Goal: Ask a question: Seek information or help from site administrators or community

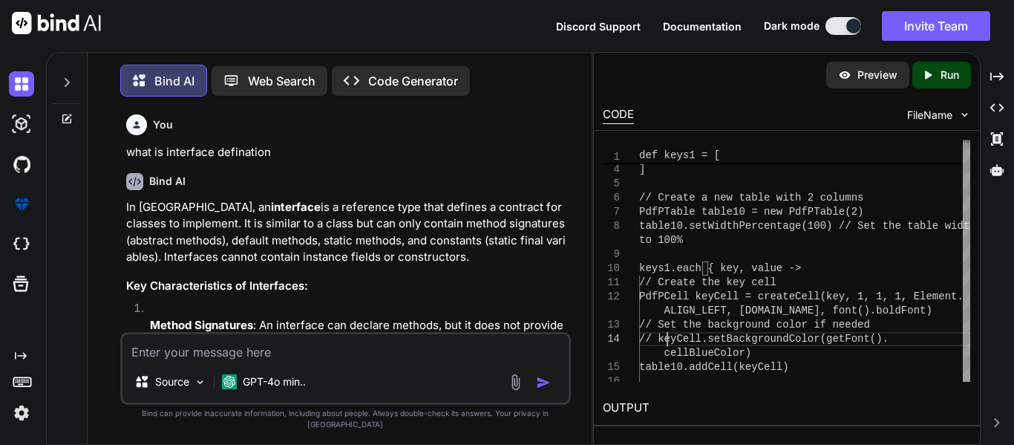
scroll to position [7678, 0]
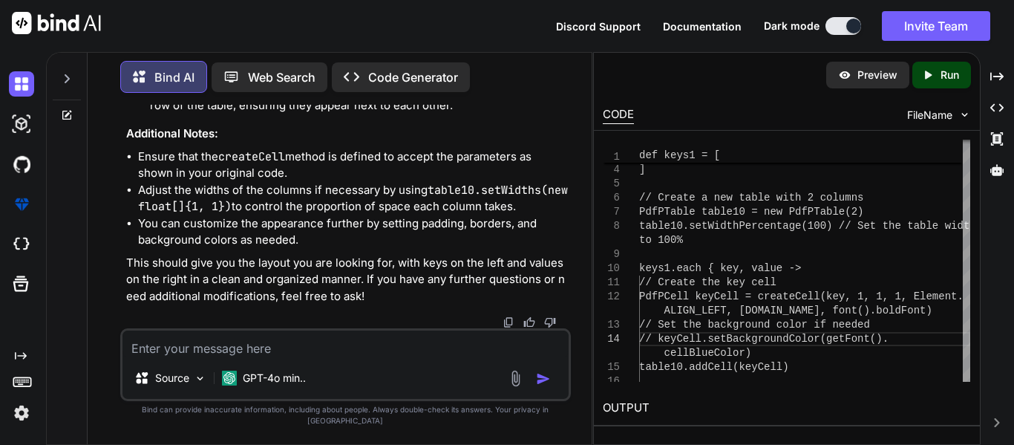
click at [192, 347] on textarea at bounding box center [346, 343] width 446 height 27
paste textarea "'mergePdf' in 'cafForm' cannot be applied to '(byte[], java.lang.Object, java.l…"
type textarea "'mergePdf' in 'cafForm' cannot be applied to '(byte[], java.lang.Object, java.l…"
type textarea "x"
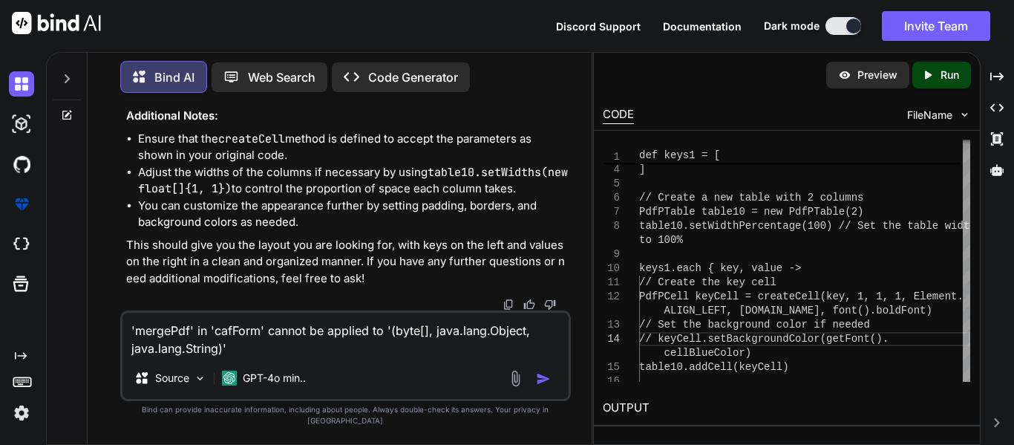
type textarea "'mergePdf' in 'cafForm' cannot be applied to '(byte[], java.lang.Object, java.l…"
type textarea "x"
type textarea "'mergePdf' in 'cafForm' cannot be applied to '(byte[], java.lang.Object, java.l…"
type textarea "x"
type textarea "'mergePdf' in 'cafForm' cannot be applied to '(byte[], java.lang.Object, java.l…"
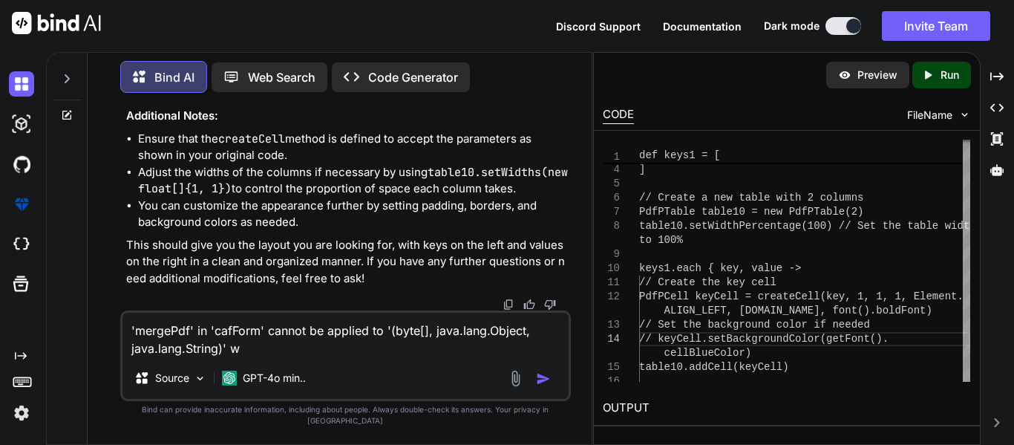
type textarea "x"
type textarea "'mergePdf' in 'cafForm' cannot be applied to '(byte[], java.lang.Object, java.l…"
type textarea "x"
type textarea "'mergePdf' in 'cafForm' cannot be applied to '(byte[], java.lang.Object, java.l…"
type textarea "x"
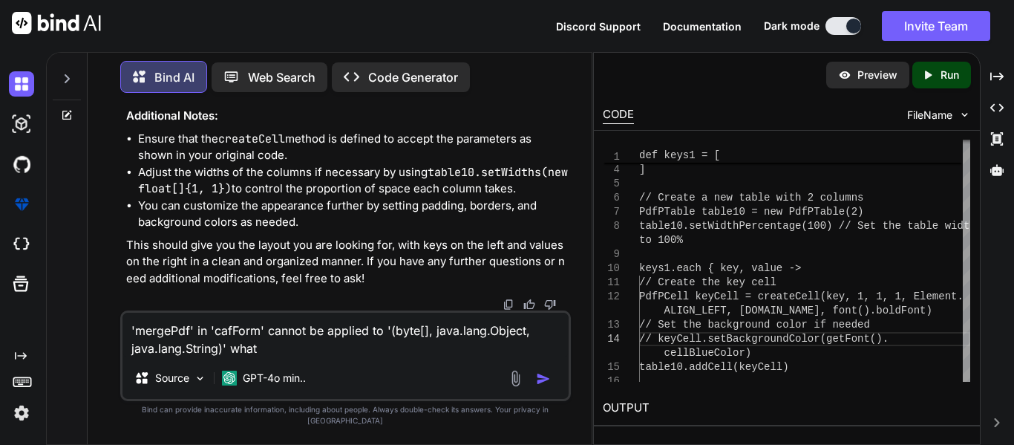
type textarea "'mergePdf' in 'cafForm' cannot be applied to '(byte[], java.lang.Object, java.l…"
type textarea "x"
type textarea "'mergePdf' in 'cafForm' cannot be applied to '(byte[], java.lang.Object, java.l…"
type textarea "x"
type textarea "'mergePdf' in 'cafForm' cannot be applied to '(byte[], java.lang.Object, java.l…"
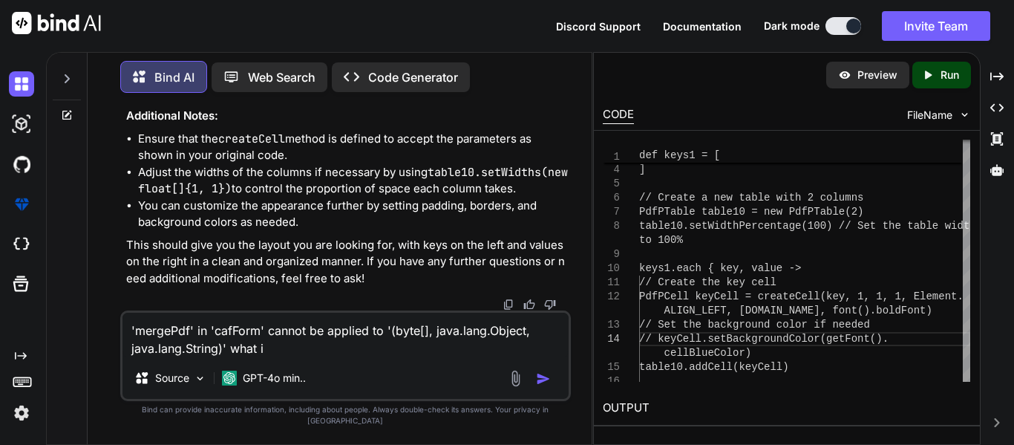
type textarea "x"
type textarea "'mergePdf' in 'cafForm' cannot be applied to '(byte[], java.lang.Object, java.l…"
type textarea "x"
type textarea "'mergePdf' in 'cafForm' cannot be applied to '(byte[], java.lang.Object, java.l…"
type textarea "x"
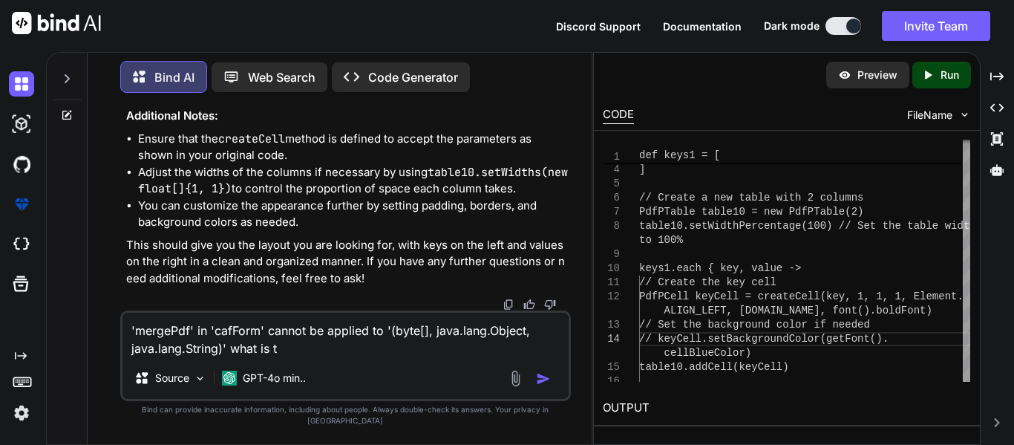
type textarea "'mergePdf' in 'cafForm' cannot be applied to '(byte[], java.lang.Object, java.l…"
type textarea "x"
type textarea "'mergePdf' in 'cafForm' cannot be applied to '(byte[], java.lang.Object, java.l…"
type textarea "x"
type textarea "'mergePdf' in 'cafForm' cannot be applied to '(byte[], java.lang.Object, java.l…"
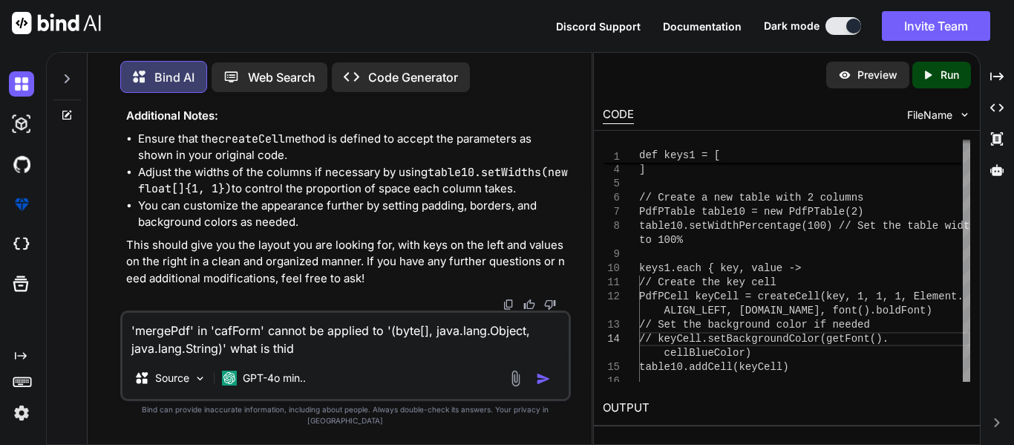
type textarea "x"
type textarea "'mergePdf' in 'cafForm' cannot be applied to '(byte[], java.lang.Object, java.l…"
type textarea "x"
type textarea "'mergePdf' in 'cafForm' cannot be applied to '(byte[], java.lang.Object, java.l…"
type textarea "x"
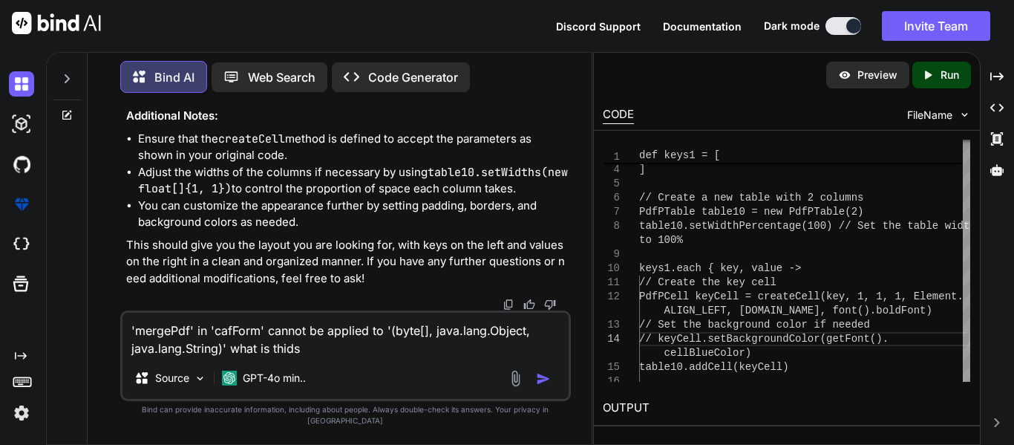
type textarea "'mergePdf' in 'cafForm' cannot be applied to '(byte[], java.lang.Object, java.l…"
type textarea "x"
type textarea "'mergePdf' in 'cafForm' cannot be applied to '(byte[], java.lang.Object, java.l…"
type textarea "x"
type textarea "'mergePdf' in 'cafForm' cannot be applied to '(byte[], java.lang.Object, java.l…"
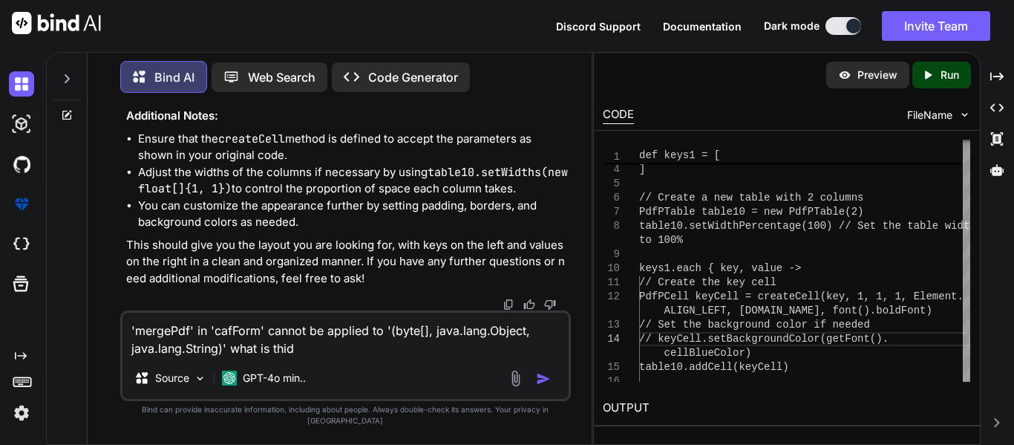
type textarea "x"
type textarea "'mergePdf' in 'cafForm' cannot be applied to '(byte[], java.lang.Object, java.l…"
type textarea "x"
type textarea "'mergePdf' in 'cafForm' cannot be applied to '(byte[], java.lang.Object, java.l…"
type textarea "x"
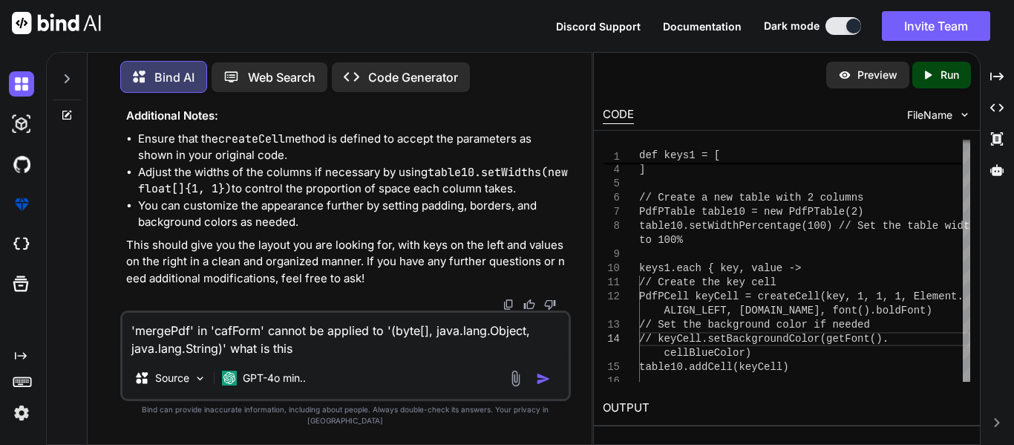
type textarea "'mergePdf' in 'cafForm' cannot be applied to '(byte[], java.lang.Object, java.l…"
type textarea "x"
type textarea "'mergePdf' in 'cafForm' cannot be applied to '(byte[], java.lang.Object, java.l…"
type textarea "x"
type textarea "'mergePdf' in 'cafForm' cannot be applied to '(byte[], java.lang.Object, java.l…"
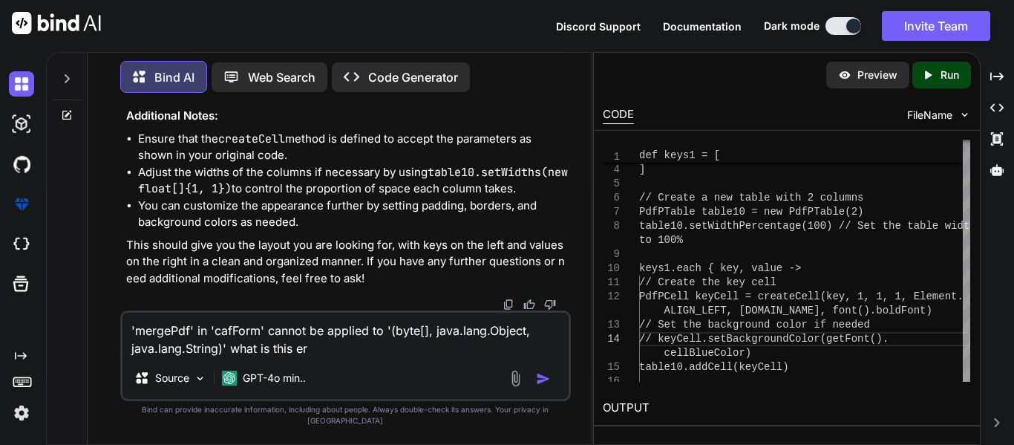
type textarea "x"
type textarea "'mergePdf' in 'cafForm' cannot be applied to '(byte[], java.lang.Object, java.l…"
type textarea "x"
type textarea "'mergePdf' in 'cafForm' cannot be applied to '(byte[], java.lang.Object, java.l…"
type textarea "x"
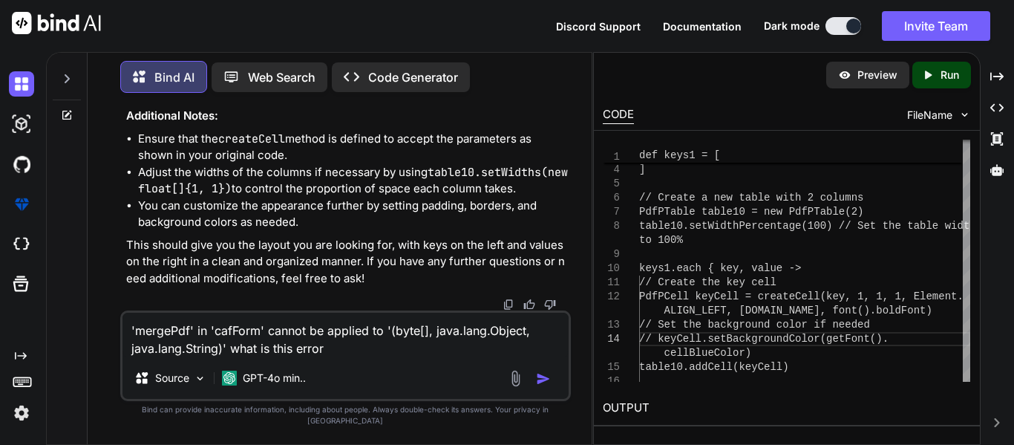
type textarea "'mergePdf' in 'cafForm' cannot be applied to '(byte[], java.lang.Object, java.l…"
type textarea "x"
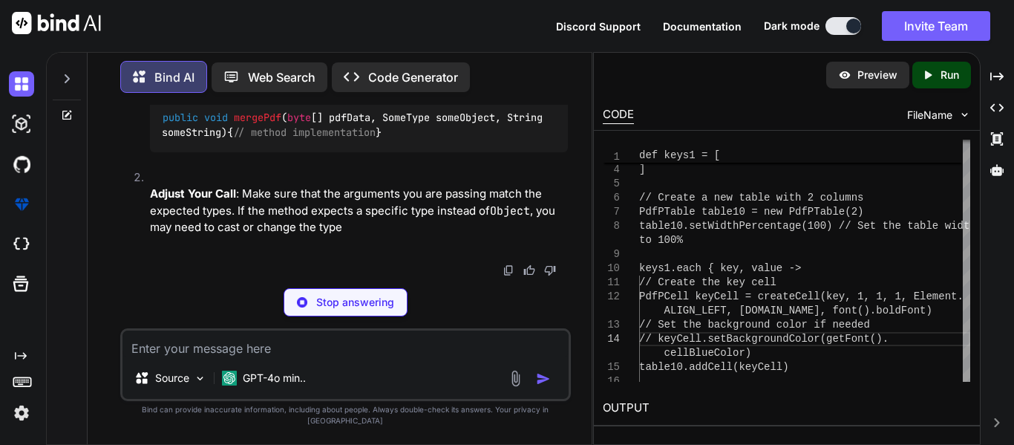
scroll to position [7964, 0]
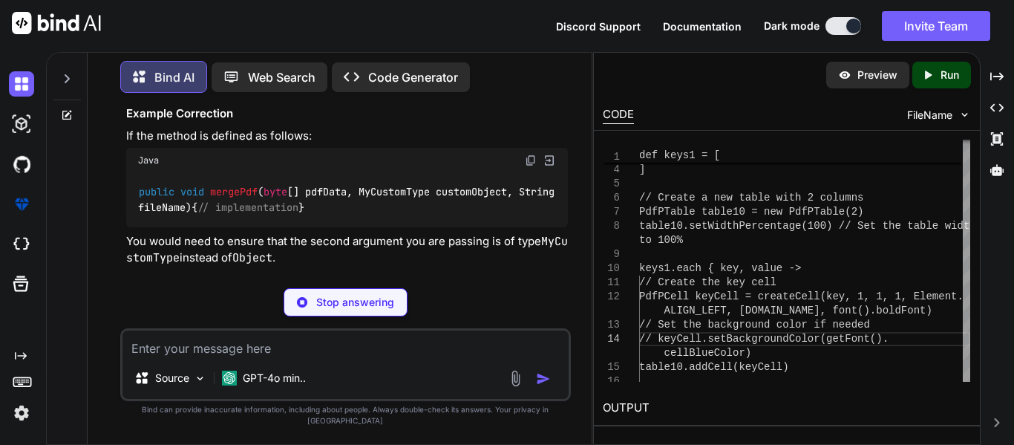
type textarea "x"
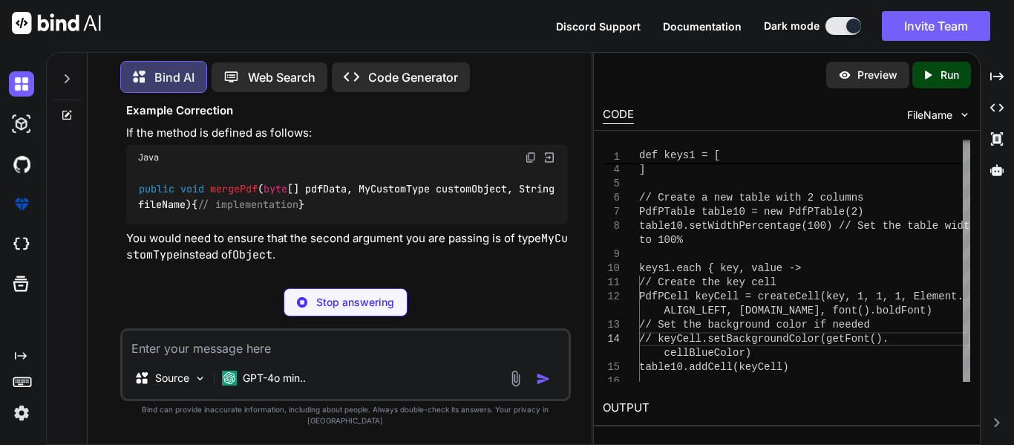
type textarea "public void mergePdf(byte[] pdfData, SomeType someObject, String someString) { …"
type textarea "x"
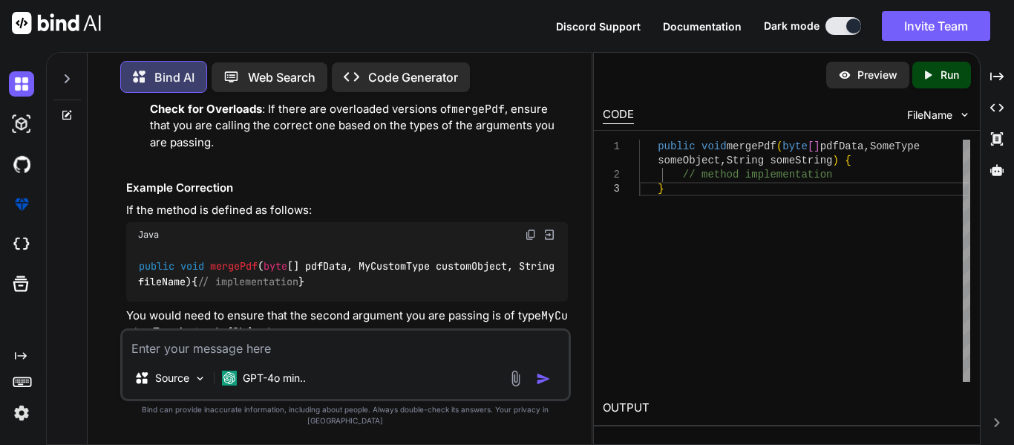
scroll to position [8977, 0]
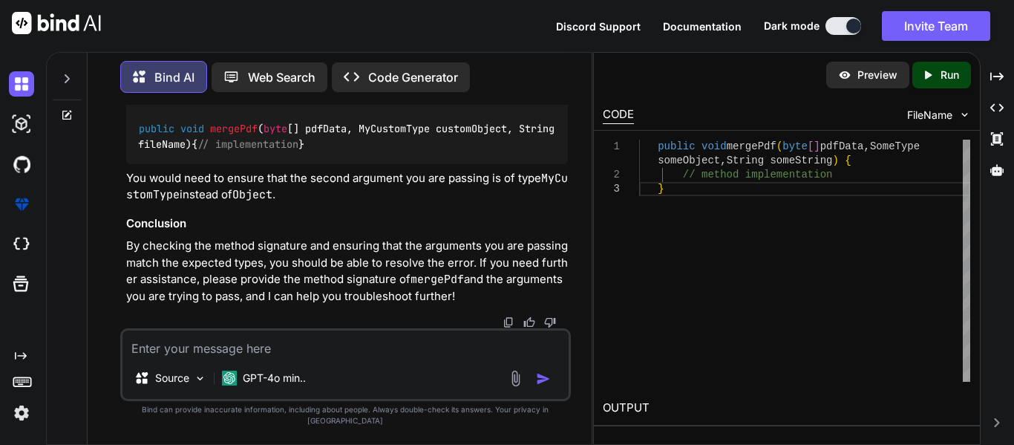
click at [248, 357] on textarea at bounding box center [346, 343] width 446 height 27
paste textarea "`product_json` TEXT NULL DEFAULT NULL COLLATE 'utf8mb4_uca1400_ai_ci',"
type textarea "`product_json` TEXT NULL DEFAULT NULL COLLATE 'utf8mb4_uca1400_ai_ci',"
type textarea "x"
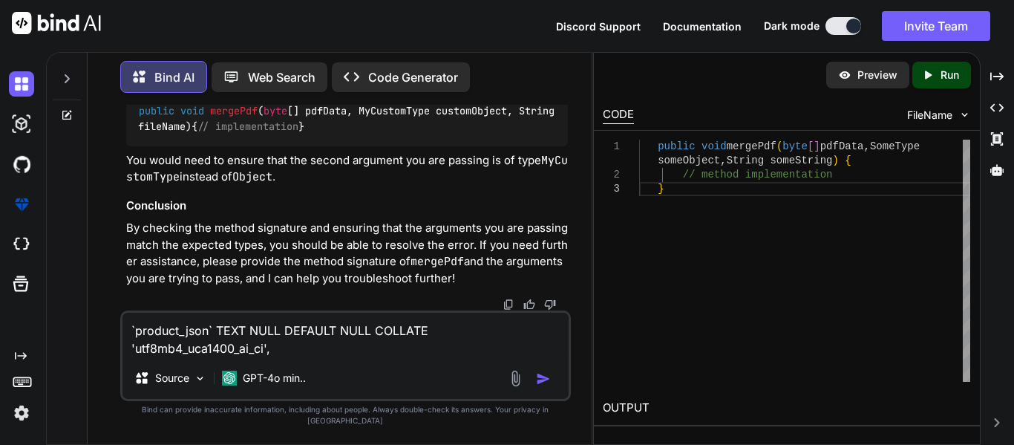
type textarea "`product_json` TEXT NULL DEFAULT NULL COLLATE 'utf8mb4_uca1400_ai_ci',"
type textarea "x"
type textarea "`product_json` TEXT NULL DEFAULT NULL COLLATE 'utf8mb4_uca1400_ai_ci', h"
type textarea "x"
type textarea "`product_json` TEXT NULL DEFAULT NULL COLLATE 'utf8mb4_uca1400_ai_ci', ho"
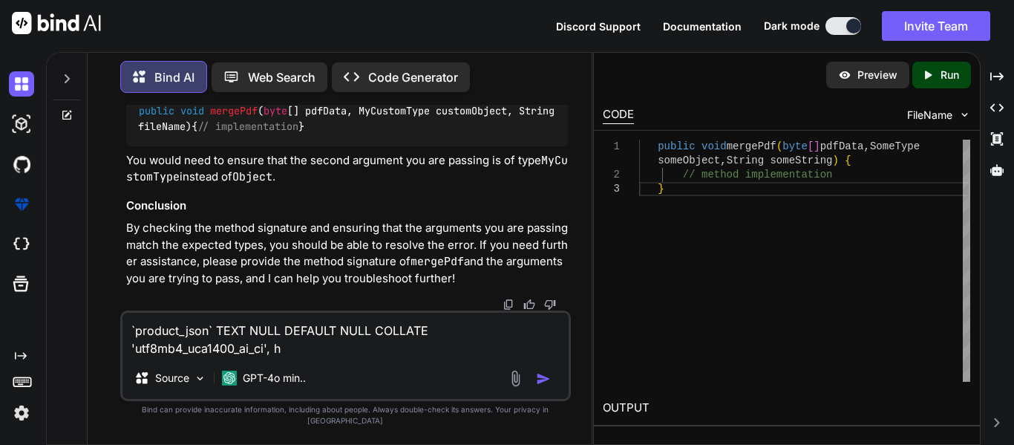
type textarea "x"
type textarea "`product_json` TEXT NULL DEFAULT NULL COLLATE 'utf8mb4_uca1400_ai_ci', how"
type textarea "x"
type textarea "`product_json` TEXT NULL DEFAULT NULL COLLATE 'utf8mb4_uca1400_ai_ci', how"
type textarea "x"
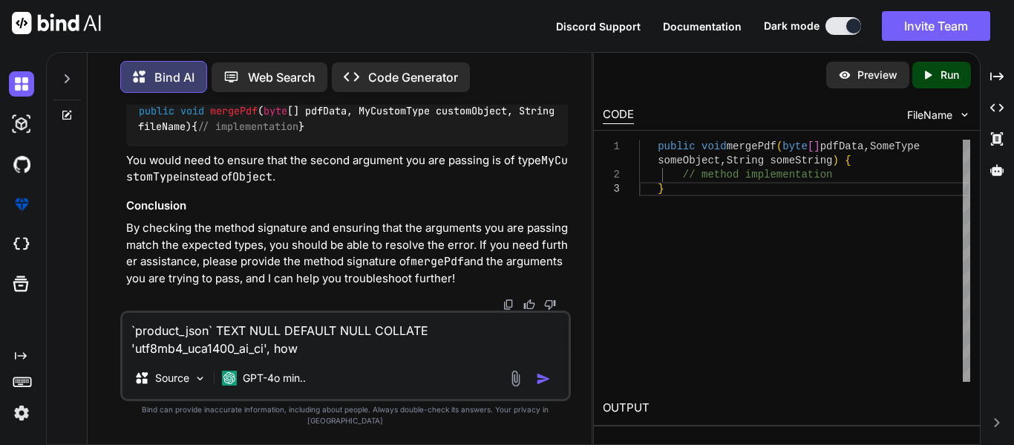
type textarea "`product_json` TEXT NULL DEFAULT NULL COLLATE 'utf8mb4_uca1400_ai_ci', how"
type textarea "x"
type textarea "`product_json` TEXT NULL DEFAULT NULL COLLATE 'utf8mb4_uca1400_ai_ci', ho"
type textarea "x"
type textarea "`product_json` TEXT NULL DEFAULT NULL COLLATE 'utf8mb4_uca1400_ai_ci', h"
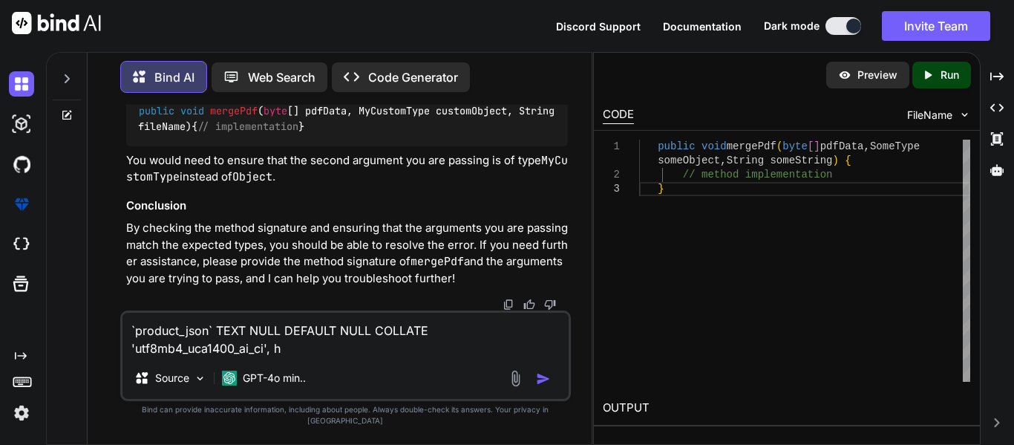
type textarea "x"
type textarea "`product_json` TEXT NULL DEFAULT NULL COLLATE 'utf8mb4_uca1400_ai_ci',"
type textarea "x"
type textarea "`product_json` TEXT NULL DEFAULT NULL COLLATE 'utf8mb4_uca1400_ai_ci', i"
type textarea "x"
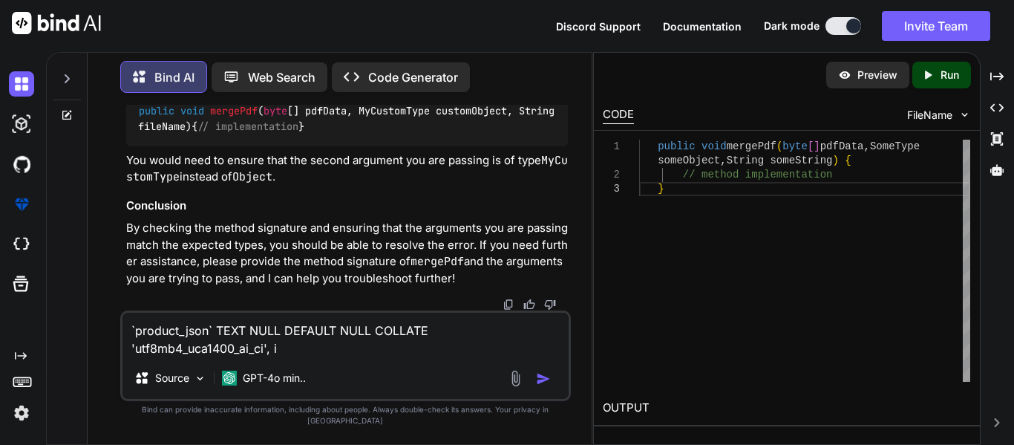
type textarea "`product_json` TEXT NULL DEFAULT NULL COLLATE 'utf8mb4_uca1400_ai_ci', i"
type textarea "x"
type textarea "`product_json` TEXT NULL DEFAULT NULL COLLATE 'utf8mb4_uca1400_ai_ci', i a"
type textarea "x"
type textarea "`product_json` TEXT NULL DEFAULT NULL COLLATE 'utf8mb4_uca1400_ai_ci', i am"
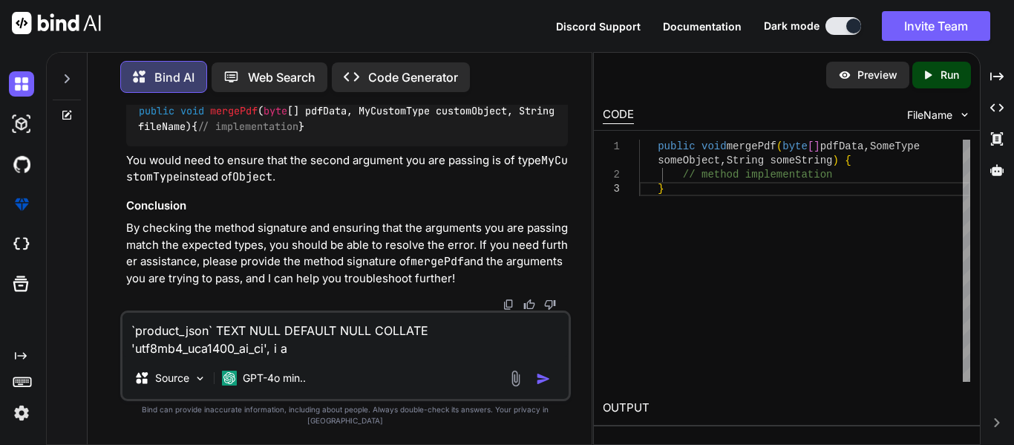
type textarea "x"
type textarea "`product_json` TEXT NULL DEFAULT NULL COLLATE 'utf8mb4_uca1400_ai_ci', i am"
type textarea "x"
type textarea "`product_json` TEXT NULL DEFAULT NULL COLLATE 'utf8mb4_uca1400_ai_ci', i am g"
type textarea "x"
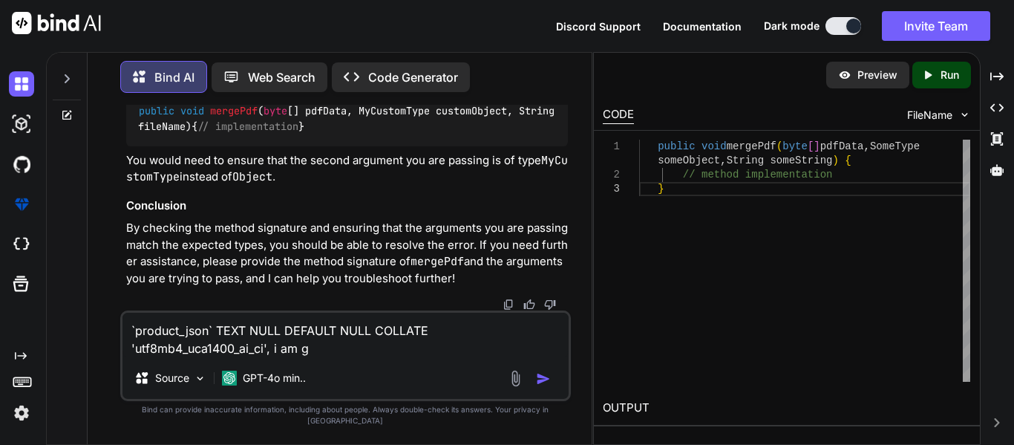
type textarea "`product_json` TEXT NULL DEFAULT NULL COLLATE 'utf8mb4_uca1400_ai_ci', i am ge"
type textarea "x"
type textarea "`product_json` TEXT NULL DEFAULT NULL COLLATE 'utf8mb4_uca1400_ai_ci', i am get"
type textarea "x"
type textarea "`product_json` TEXT NULL DEFAULT NULL COLLATE 'utf8mb4_uca1400_ai_ci', i am gett"
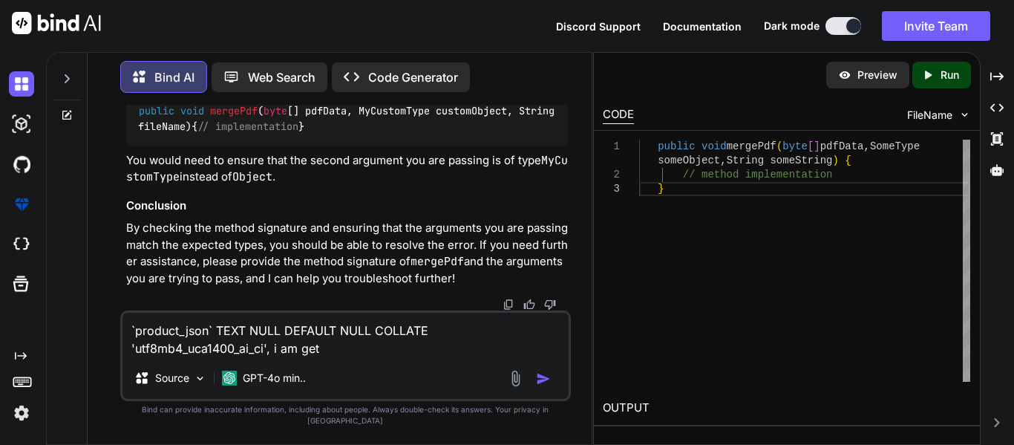
type textarea "x"
type textarea "`product_json` TEXT NULL DEFAULT NULL COLLATE 'utf8mb4_uca1400_ai_ci', i am get…"
type textarea "x"
type textarea "`product_json` TEXT NULL DEFAULT NULL COLLATE 'utf8mb4_uca1400_ai_ci', i am get…"
type textarea "x"
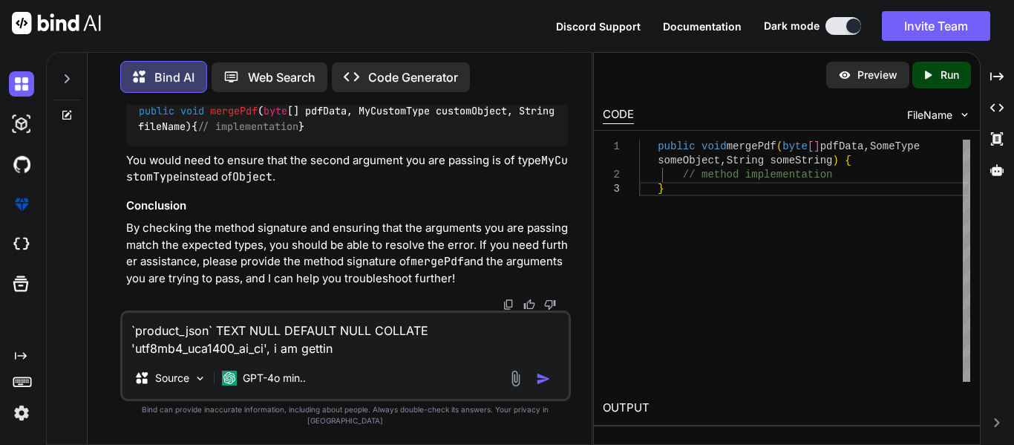
type textarea "`product_json` TEXT NULL DEFAULT NULL COLLATE 'utf8mb4_uca1400_ai_ci', i am get…"
type textarea "x"
type textarea "`product_json` TEXT NULL DEFAULT NULL COLLATE 'utf8mb4_uca1400_ai_ci', i am get…"
type textarea "x"
type textarea "`product_json` TEXT NULL DEFAULT NULL COLLATE 'utf8mb4_uca1400_ai_ci', i am get…"
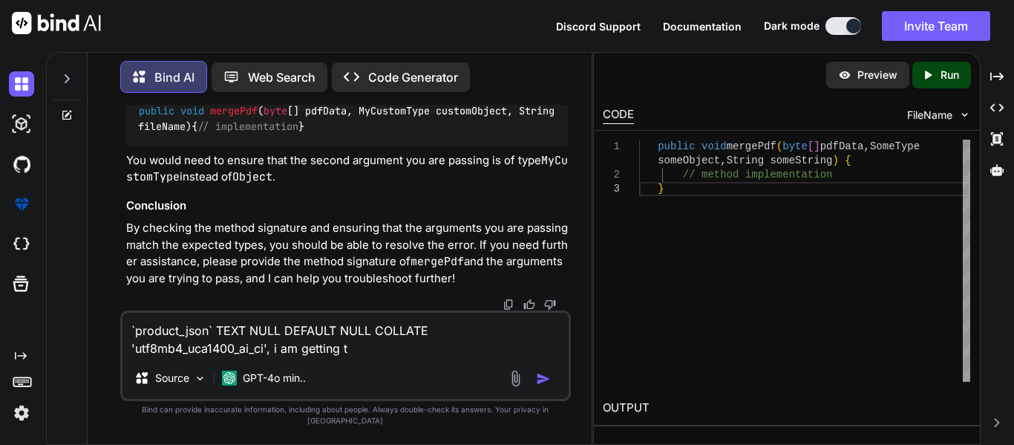
type textarea "x"
type textarea "`product_json` TEXT NULL DEFAULT NULL COLLATE 'utf8mb4_uca1400_ai_ci', i am get…"
type textarea "x"
type textarea "`product_json` TEXT NULL DEFAULT NULL COLLATE 'utf8mb4_uca1400_ai_ci', i am get…"
type textarea "x"
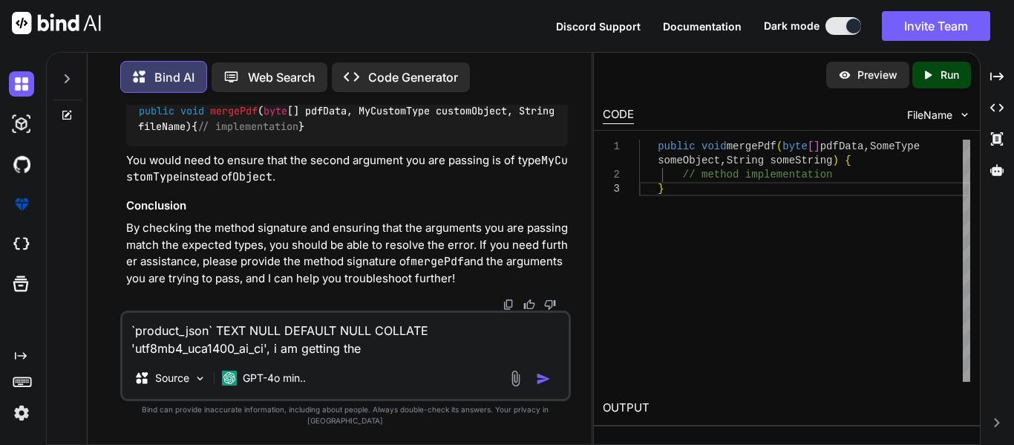
type textarea "`product_json` TEXT NULL DEFAULT NULL COLLATE 'utf8mb4_uca1400_ai_ci', i am get…"
type textarea "x"
type textarea "`product_json` TEXT NULL DEFAULT NULL COLLATE 'utf8mb4_uca1400_ai_ci', i am get…"
type textarea "x"
type textarea "`product_json` TEXT NULL DEFAULT NULL COLLATE 'utf8mb4_uca1400_ai_ci', i am get…"
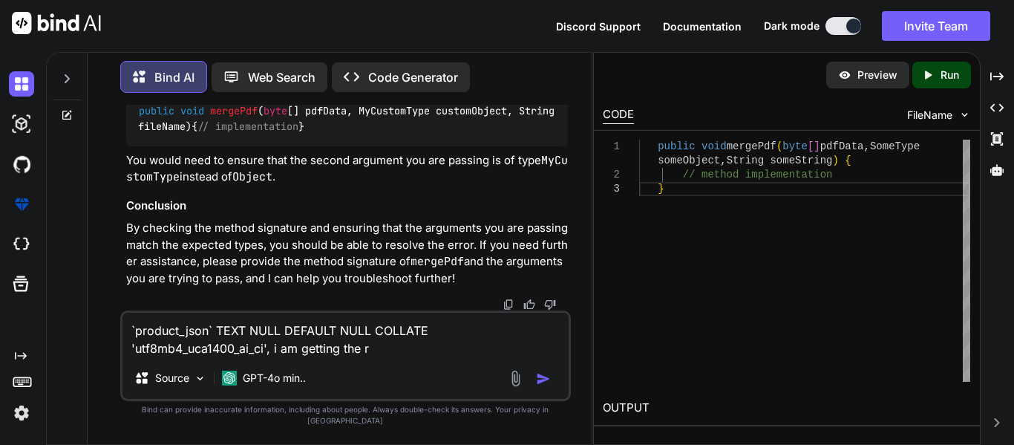
type textarea "x"
type textarea "`product_json` TEXT NULL DEFAULT NULL COLLATE 'utf8mb4_uca1400_ai_ci', i am get…"
type textarea "x"
type textarea "`product_json` TEXT NULL DEFAULT NULL COLLATE 'utf8mb4_uca1400_ai_ci', i am get…"
type textarea "x"
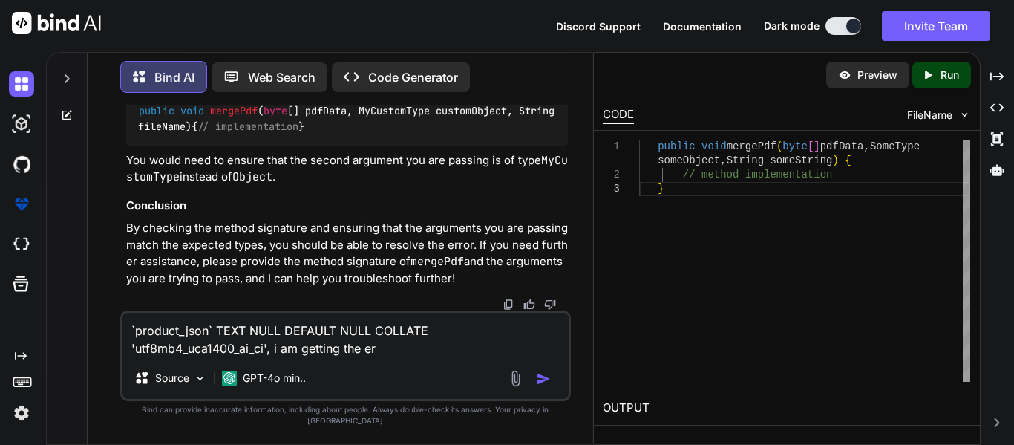
type textarea "`product_json` TEXT NULL DEFAULT NULL COLLATE 'utf8mb4_uca1400_ai_ci', i am get…"
type textarea "x"
type textarea "`product_json` TEXT NULL DEFAULT NULL COLLATE 'utf8mb4_uca1400_ai_ci', i am get…"
type textarea "x"
type textarea "`product_json` TEXT NULL DEFAULT NULL COLLATE 'utf8mb4_uca1400_ai_ci', i am get…"
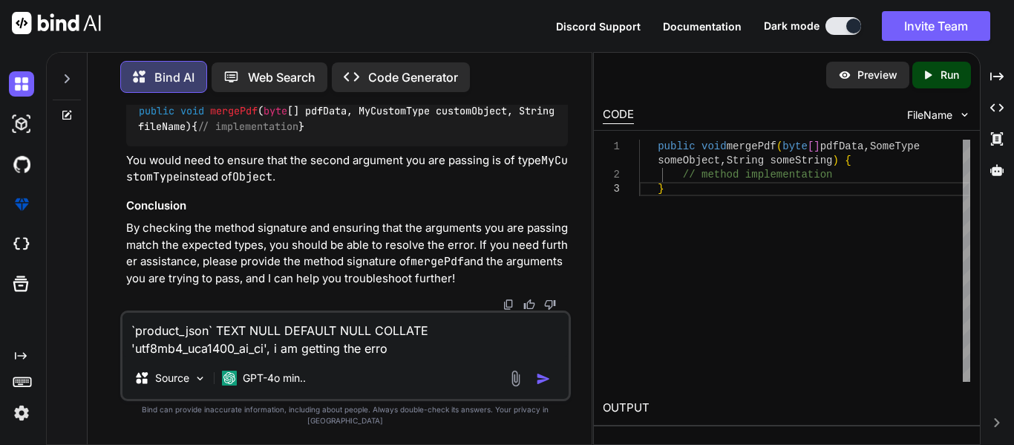
type textarea "x"
type textarea "`product_json` TEXT NULL DEFAULT NULL COLLATE 'utf8mb4_uca1400_ai_ci', i am get…"
type textarea "x"
type textarea "`product_json` TEXT NULL DEFAULT NULL COLLATE 'utf8mb4_uca1400_ai_ci', i am get…"
type textarea "x"
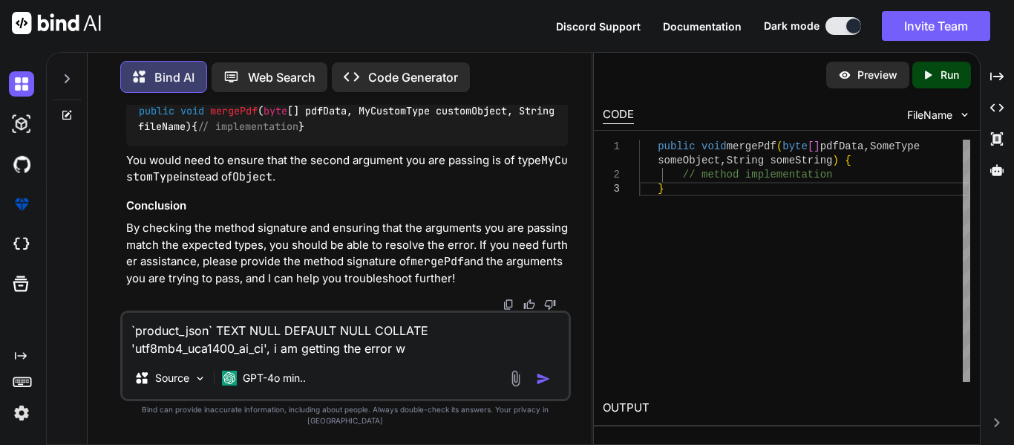
type textarea "`product_json` TEXT NULL DEFAULT NULL COLLATE 'utf8mb4_uca1400_ai_ci', i am get…"
type textarea "x"
type textarea "`product_json` TEXT NULL DEFAULT NULL COLLATE 'utf8mb4_uca1400_ai_ci', i am get…"
type textarea "x"
type textarea "`product_json` TEXT NULL DEFAULT NULL COLLATE 'utf8mb4_uca1400_ai_ci', i am get…"
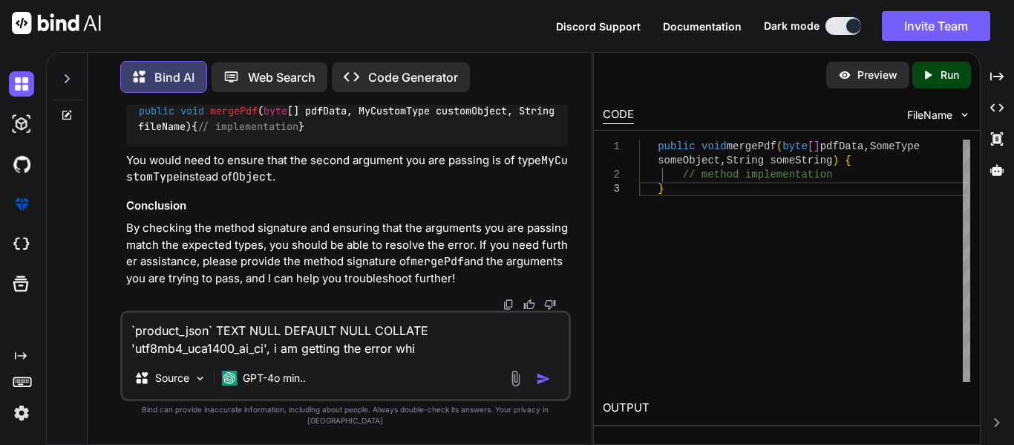
type textarea "x"
type textarea "`product_json` TEXT NULL DEFAULT NULL COLLATE 'utf8mb4_uca1400_ai_ci', i am get…"
type textarea "x"
type textarea "`product_json` TEXT NULL DEFAULT NULL COLLATE 'utf8mb4_uca1400_ai_ci', i am get…"
type textarea "x"
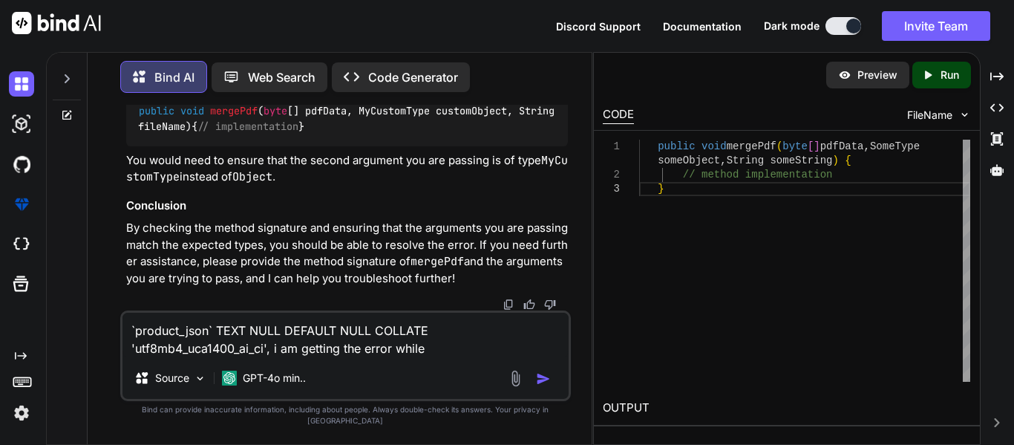
type textarea "`product_json` TEXT NULL DEFAULT NULL COLLATE 'utf8mb4_uca1400_ai_ci', i am get…"
type textarea "x"
type textarea "`product_json` TEXT NULL DEFAULT NULL COLLATE 'utf8mb4_uca1400_ai_ci', i am get…"
type textarea "x"
type textarea "`product_json` TEXT NULL DEFAULT NULL COLLATE 'utf8mb4_uca1400_ai_ci', i am get…"
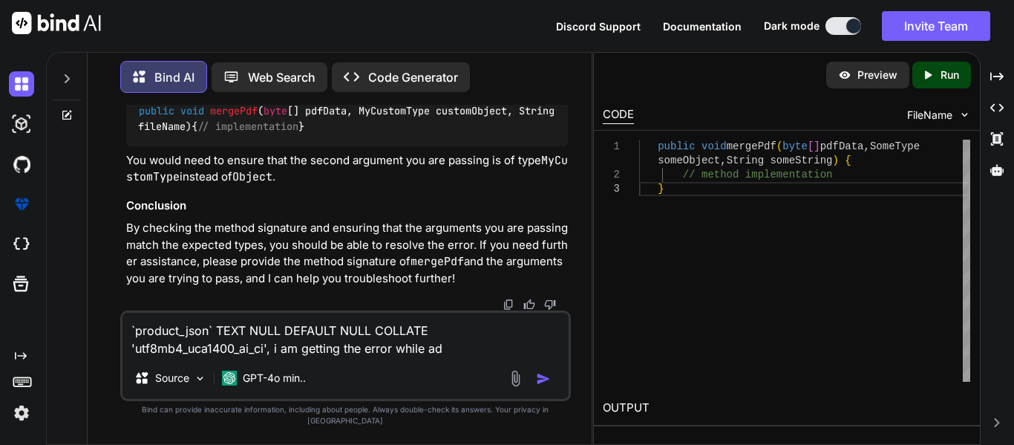
type textarea "x"
type textarea "`product_json` TEXT NULL DEFAULT NULL COLLATE 'utf8mb4_uca1400_ai_ci', i am get…"
type textarea "x"
type textarea "`product_json` TEXT NULL DEFAULT NULL COLLATE 'utf8mb4_uca1400_ai_ci', i am get…"
type textarea "x"
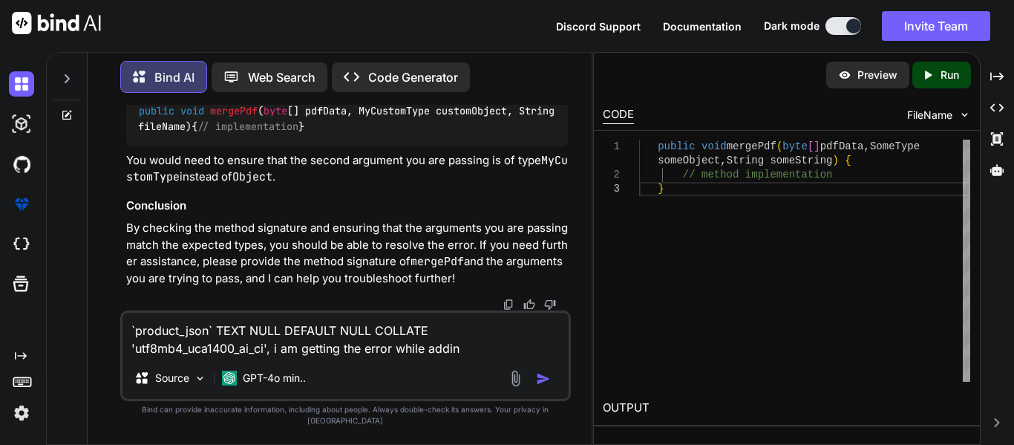
type textarea "`product_json` TEXT NULL DEFAULT NULL COLLATE 'utf8mb4_uca1400_ai_ci', i am get…"
type textarea "x"
type textarea "`product_json` TEXT NULL DEFAULT NULL COLLATE 'utf8mb4_uca1400_ai_ci', i am get…"
type textarea "x"
type textarea "`product_json` TEXT NULL DEFAULT NULL COLLATE 'utf8mb4_uca1400_ai_ci', i am get…"
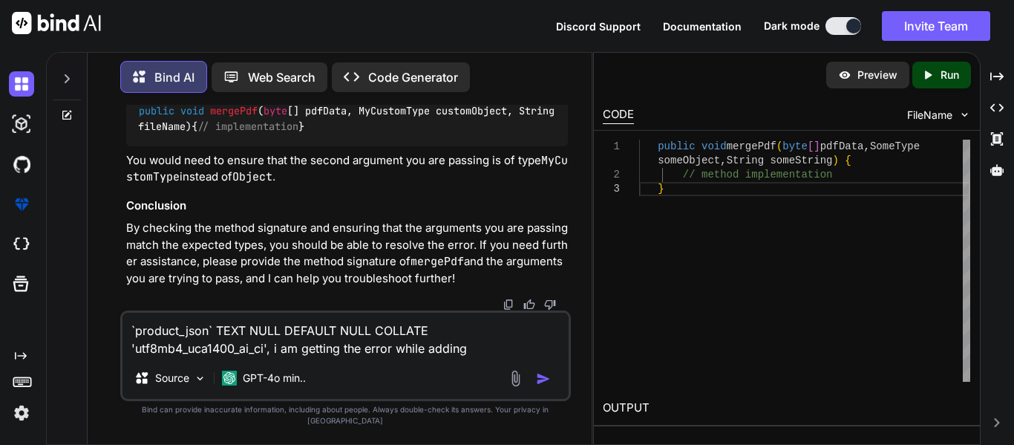
type textarea "x"
type textarea "`product_json` TEXT NULL DEFAULT NULL COLLATE 'utf8mb4_uca1400_ai_ci', i am get…"
type textarea "x"
type textarea "`product_json` TEXT NULL DEFAULT NULL COLLATE 'utf8mb4_uca1400_ai_ci', i am get…"
type textarea "x"
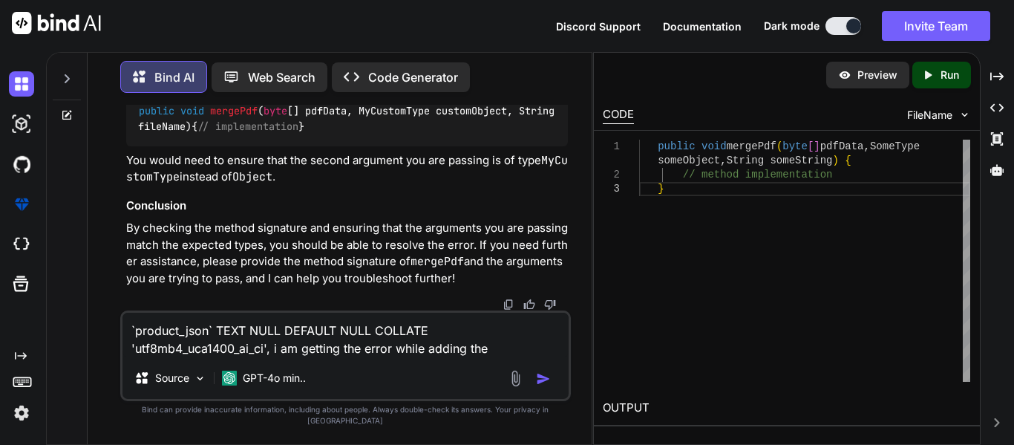
type textarea "`product_json` TEXT NULL DEFAULT NULL COLLATE 'utf8mb4_uca1400_ai_ci', i am get…"
type textarea "x"
type textarea "`product_json` TEXT NULL DEFAULT NULL COLLATE 'utf8mb4_uca1400_ai_ci', i am get…"
type textarea "x"
type textarea "`product_json` TEXT NULL DEFAULT NULL COLLATE 'utf8mb4_uca1400_ai_ci', i am get…"
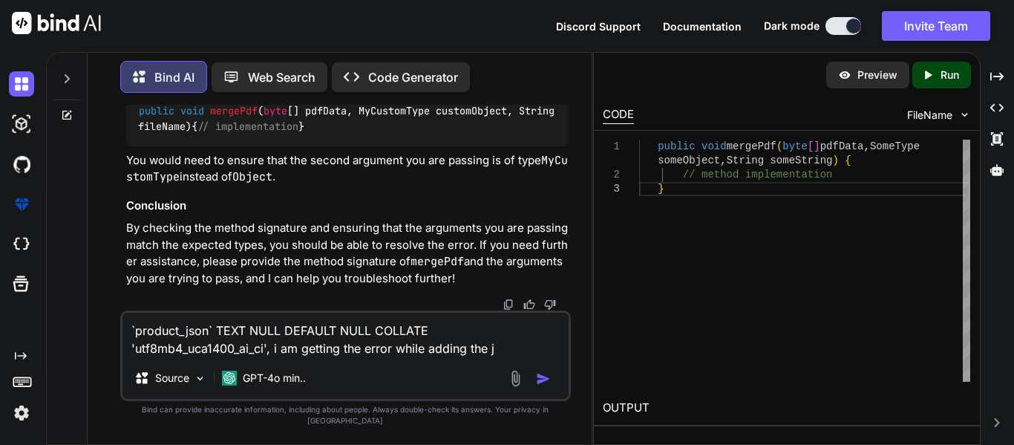
type textarea "x"
type textarea "`product_json` TEXT NULL DEFAULT NULL COLLATE 'utf8mb4_uca1400_ai_ci', i am get…"
type textarea "x"
type textarea "`product_json` TEXT NULL DEFAULT NULL COLLATE 'utf8mb4_uca1400_ai_ci', i am get…"
type textarea "x"
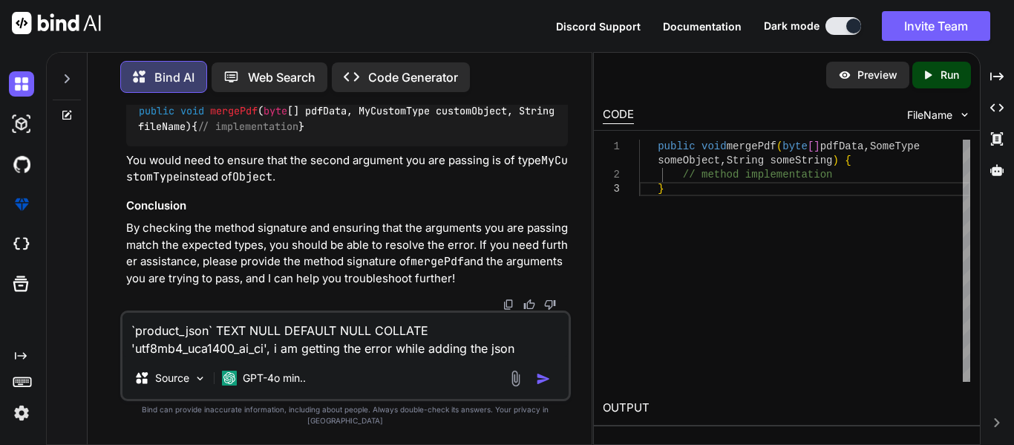
type textarea "`product_json` TEXT NULL DEFAULT NULL COLLATE 'utf8mb4_uca1400_ai_ci', i am get…"
type textarea "x"
type textarea "`product_json` TEXT NULL DEFAULT NULL COLLATE 'utf8mb4_uca1400_ai_ci', i am get…"
type textarea "x"
type textarea "`product_json` TEXT NULL DEFAULT NULL COLLATE 'utf8mb4_uca1400_ai_ci', i am get…"
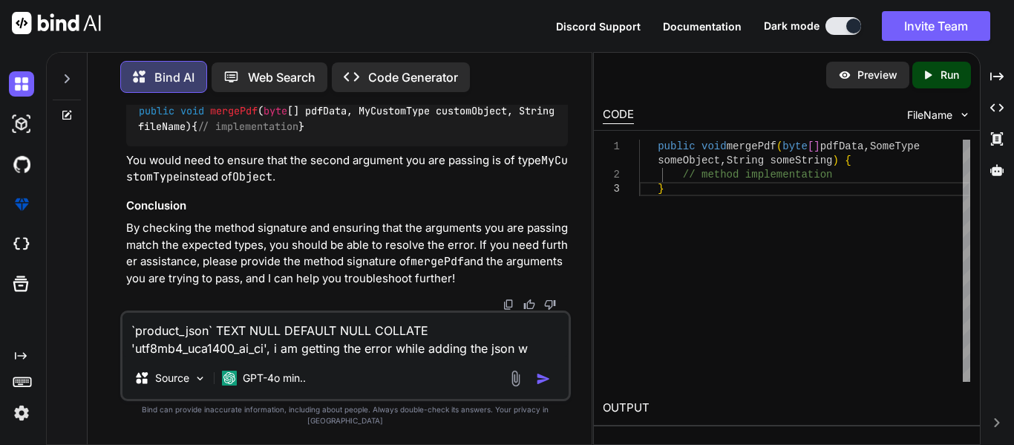
type textarea "x"
type textarea "`product_json` TEXT NULL DEFAULT NULL COLLATE 'utf8mb4_uca1400_ai_ci', i am get…"
type textarea "x"
type textarea "`product_json` TEXT NULL DEFAULT NULL COLLATE 'utf8mb4_uca1400_ai_ci', i am get…"
type textarea "x"
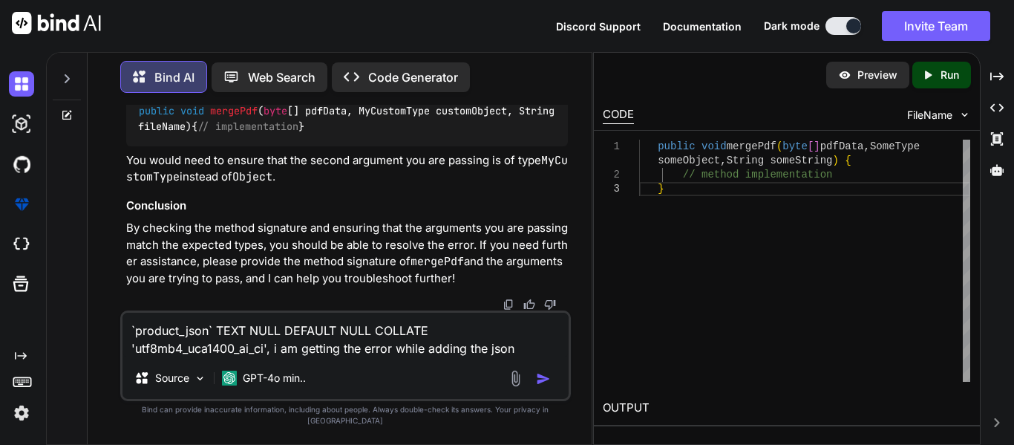
type textarea "`product_json` TEXT NULL DEFAULT NULL COLLATE 'utf8mb4_uca1400_ai_ci', i am get…"
type textarea "x"
type textarea "`product_json` TEXT NULL DEFAULT NULL COLLATE 'utf8mb4_uca1400_ai_ci', i am get…"
type textarea "x"
type textarea "`product_json` TEXT NULL DEFAULT NULL COLLATE 'utf8mb4_uca1400_ai_ci', i am get…"
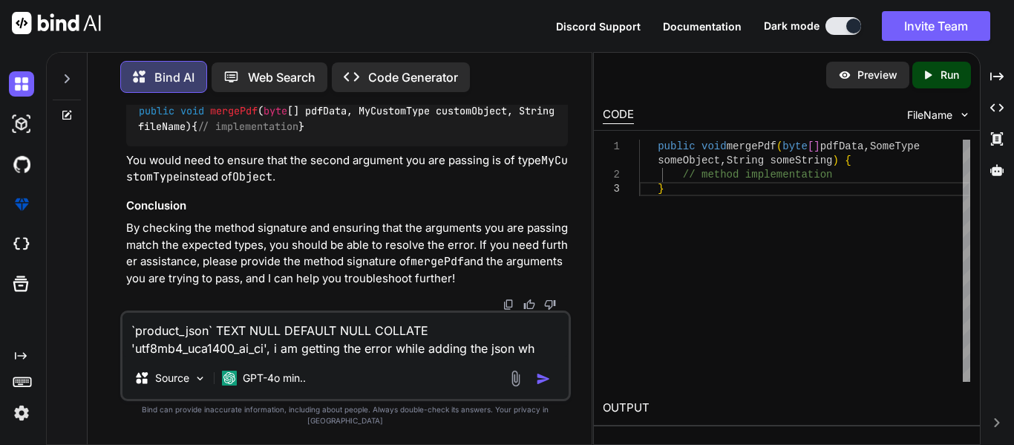
type textarea "x"
type textarea "`product_json` TEXT NULL DEFAULT NULL COLLATE 'utf8mb4_uca1400_ai_ci', i am get…"
type textarea "x"
type textarea "`product_json` TEXT NULL DEFAULT NULL COLLATE 'utf8mb4_uca1400_ai_ci', i am get…"
type textarea "x"
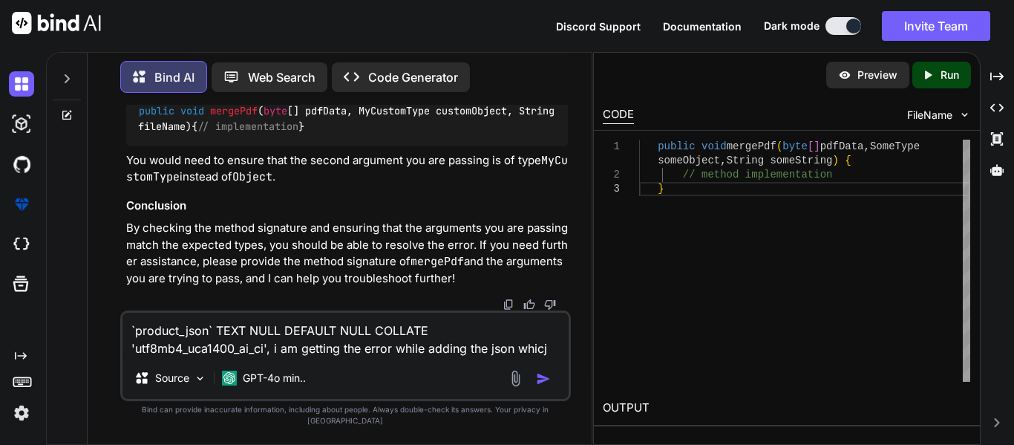
type textarea "`product_json` TEXT NULL DEFAULT NULL COLLATE 'utf8mb4_uca1400_ai_ci', i am get…"
type textarea "x"
type textarea "`product_json` TEXT NULL DEFAULT NULL COLLATE 'utf8mb4_uca1400_ai_ci', i am get…"
type textarea "x"
type textarea "`product_json` TEXT NULL DEFAULT NULL COLLATE 'utf8mb4_uca1400_ai_ci', i am get…"
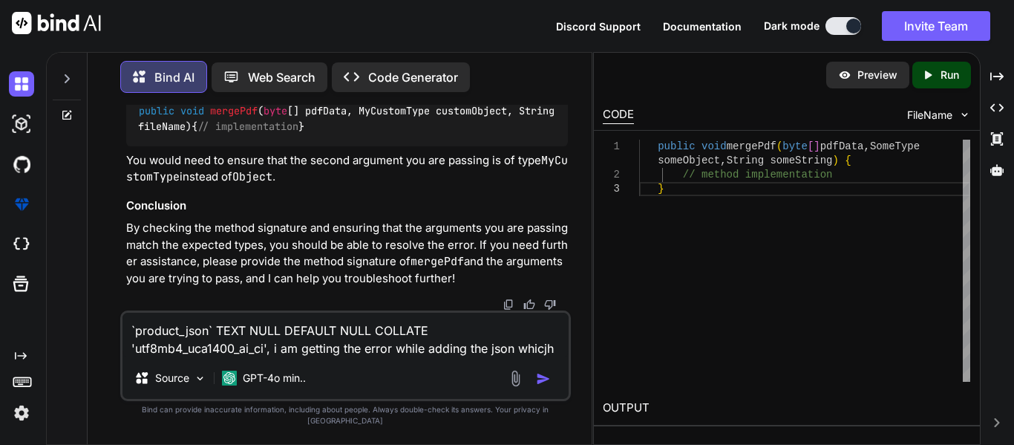
type textarea "x"
type textarea "`product_json` TEXT NULL DEFAULT NULL COLLATE 'utf8mb4_uca1400_ai_ci', i am get…"
type textarea "x"
type textarea "`product_json` TEXT NULL DEFAULT NULL COLLATE 'utf8mb4_uca1400_ai_ci', i am get…"
type textarea "x"
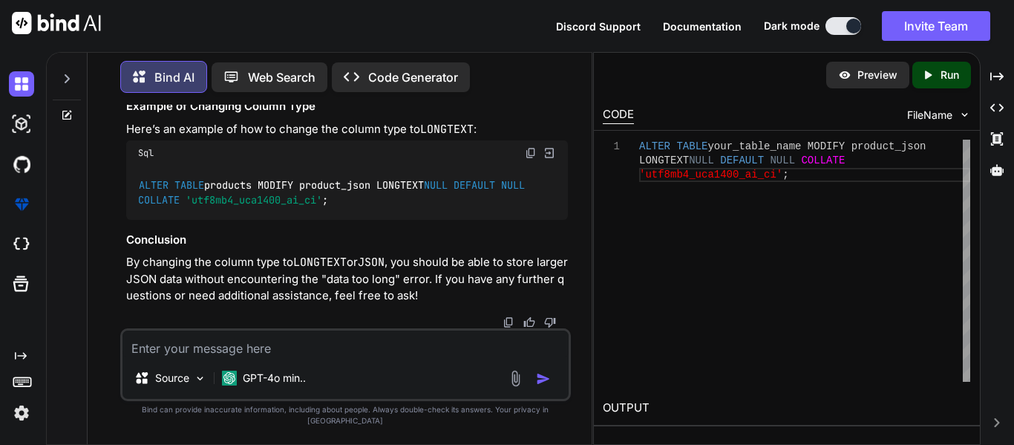
scroll to position [9450, 0]
drag, startPoint x: 422, startPoint y: 227, endPoint x: 131, endPoint y: 209, distance: 292.3
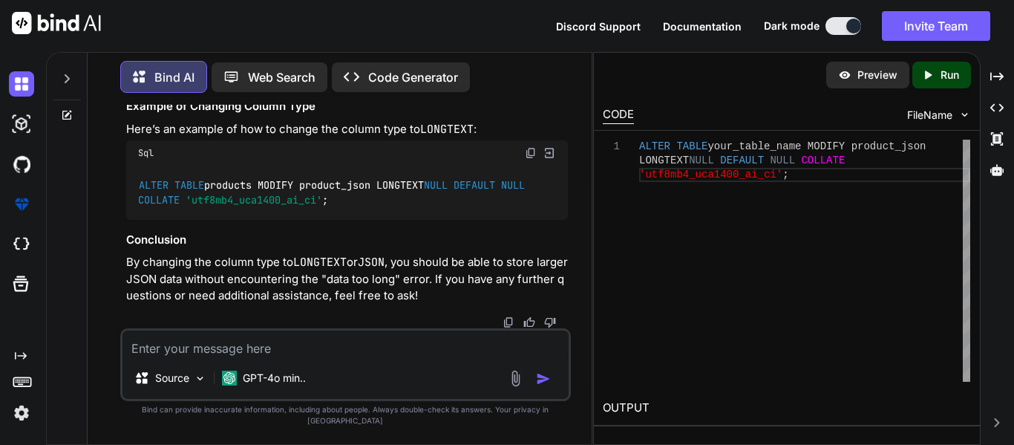
drag, startPoint x: 419, startPoint y: 189, endPoint x: 133, endPoint y: 172, distance: 286.4
